Goal: Transaction & Acquisition: Purchase product/service

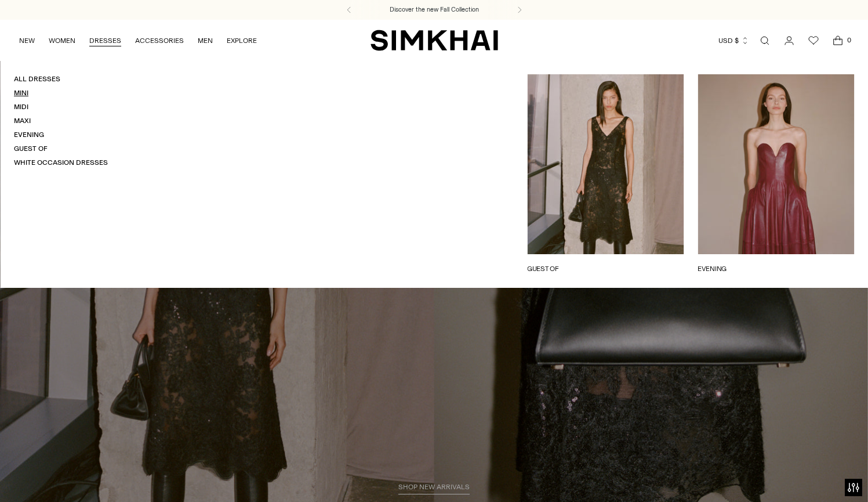
click at [21, 93] on link "Mini" at bounding box center [21, 93] width 14 height 8
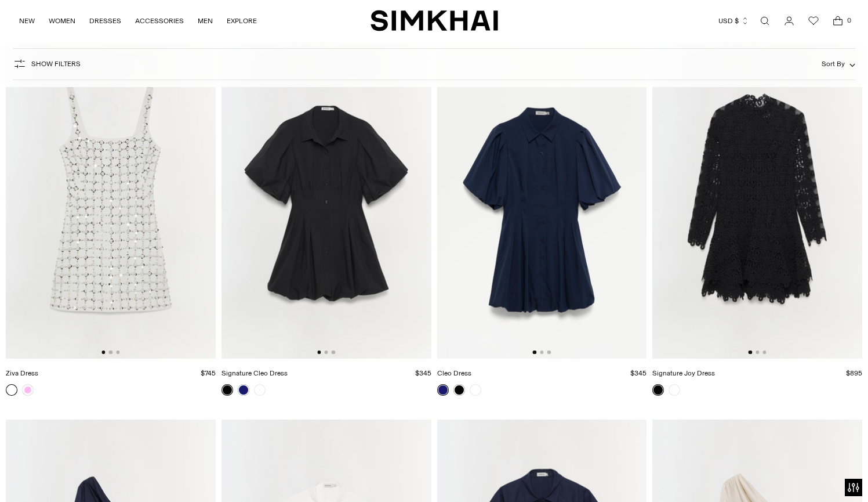
scroll to position [4581, 0]
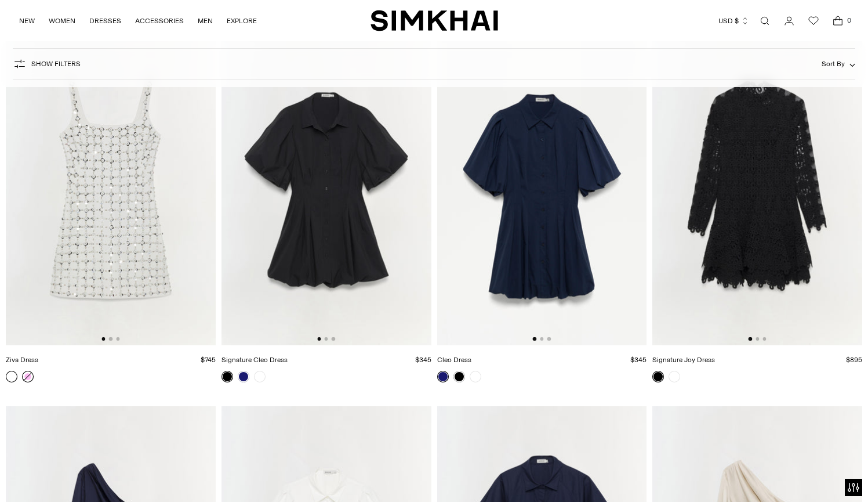
click at [27, 375] on link at bounding box center [28, 377] width 12 height 12
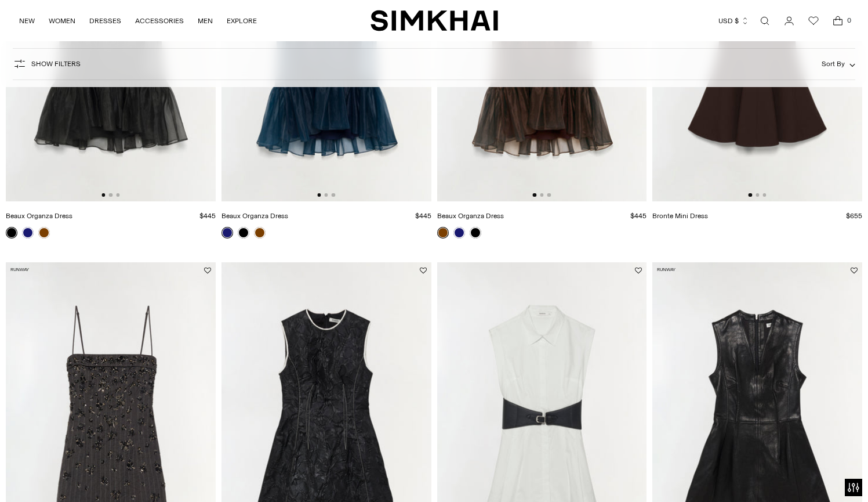
scroll to position [0, 0]
